Goal: Find specific page/section: Find specific page/section

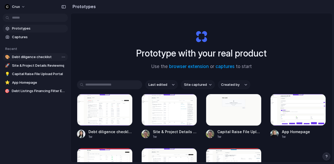
click at [18, 56] on span "Debt diligence checklist" at bounding box center [39, 56] width 54 height 5
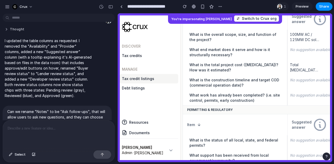
scroll to position [1148, 0]
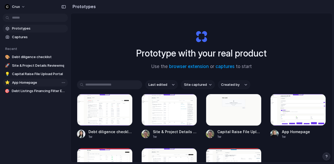
click at [32, 83] on span "App Homepage" at bounding box center [39, 82] width 54 height 5
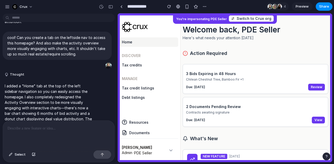
scroll to position [169, 0]
